Goal: Information Seeking & Learning: Learn about a topic

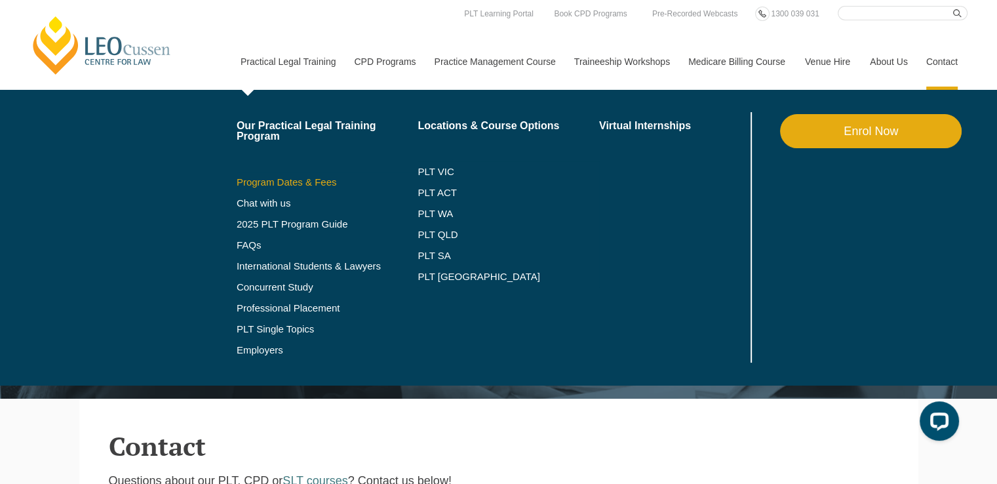
click at [302, 183] on link "Program Dates & Fees" at bounding box center [328, 182] width 182 height 10
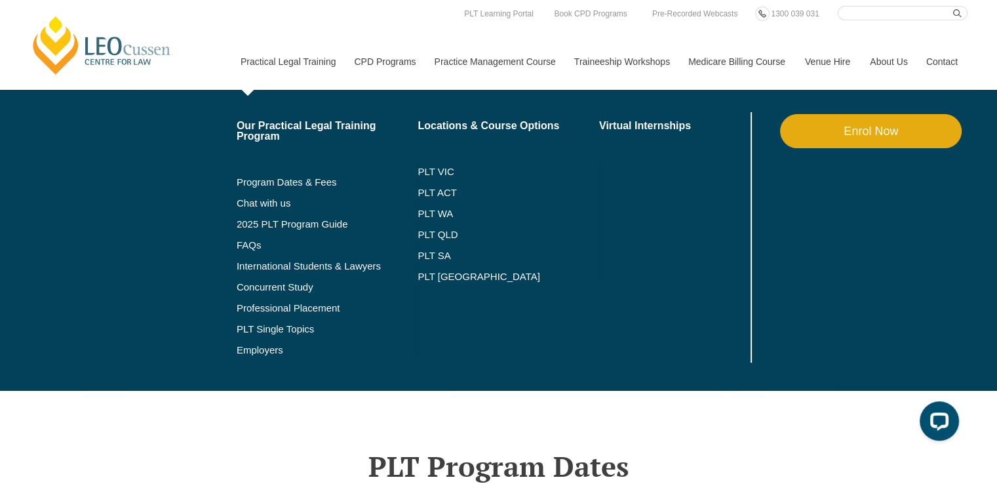
click at [303, 59] on link "Practical Legal Training" at bounding box center [288, 61] width 114 height 56
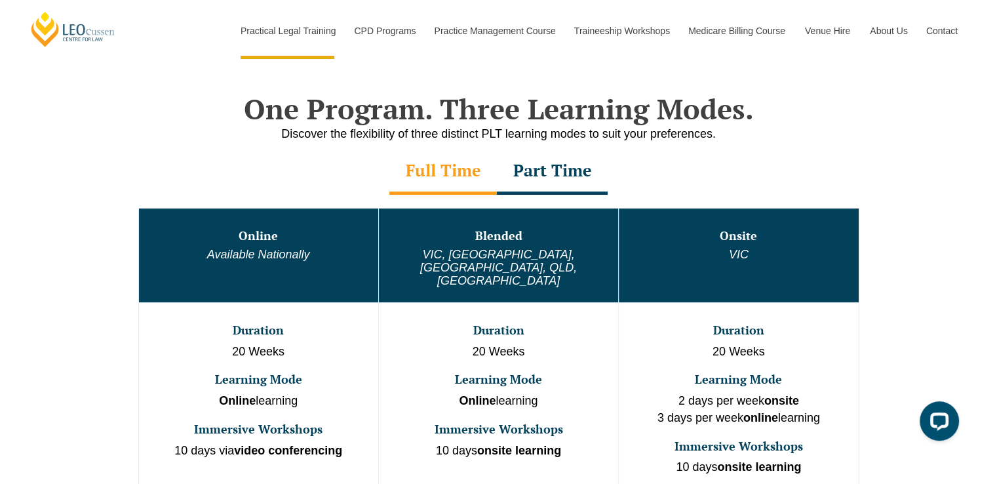
scroll to position [613, 0]
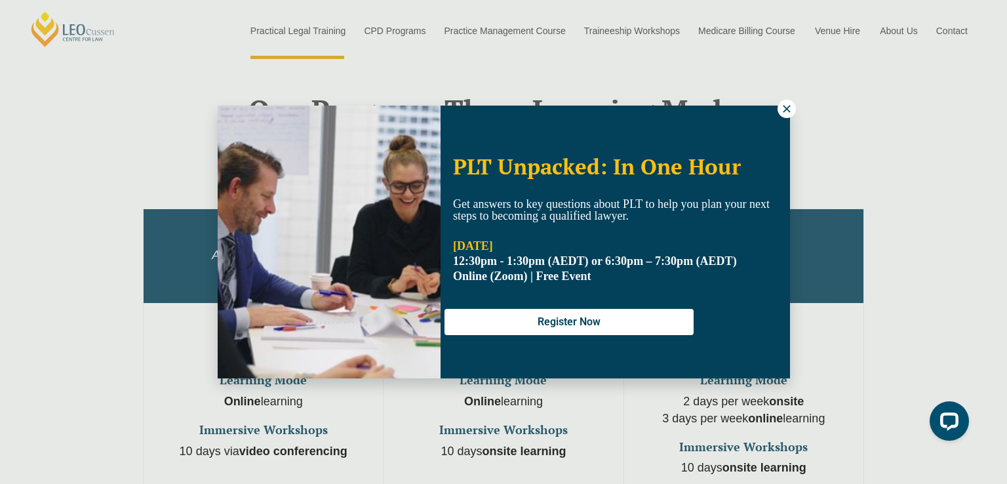
click at [782, 104] on icon at bounding box center [787, 109] width 12 height 12
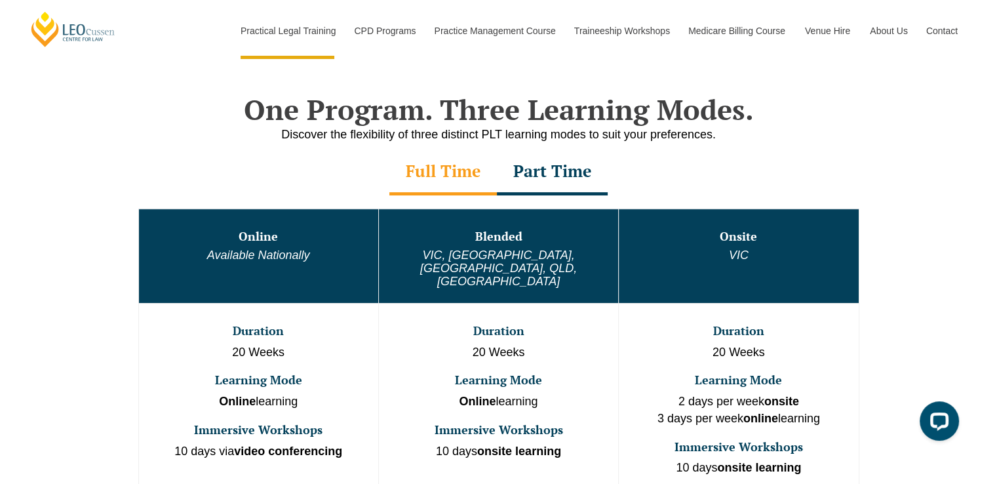
click at [556, 171] on div "Part Time" at bounding box center [552, 172] width 111 height 46
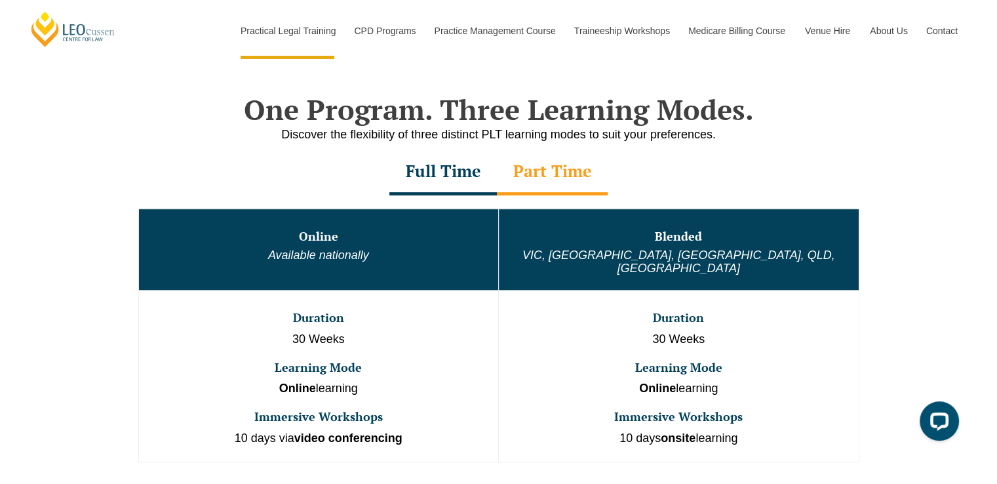
click at [414, 172] on div "Full Time" at bounding box center [442, 172] width 107 height 46
